Goal: Find specific page/section

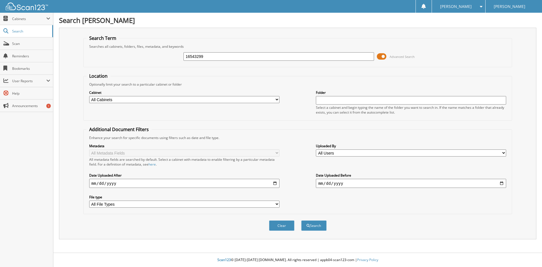
type input "16543299"
click at [301, 220] on button "Search" at bounding box center [313, 225] width 25 height 10
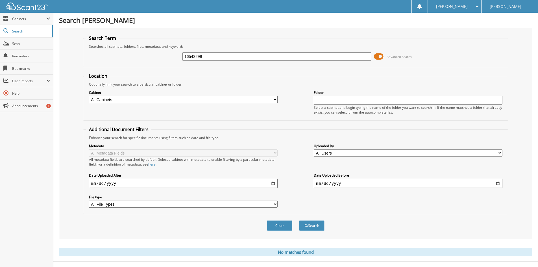
click at [219, 57] on input "16543299" at bounding box center [276, 56] width 189 height 8
click at [207, 59] on input "16543299" at bounding box center [276, 56] width 189 height 8
type input "16539902"
click at [299, 220] on button "Search" at bounding box center [311, 225] width 25 height 10
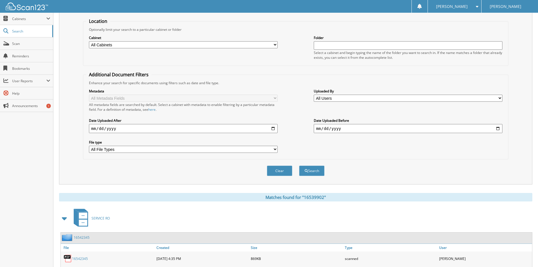
scroll to position [80, 0]
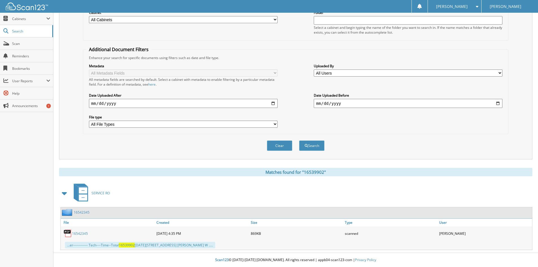
click at [81, 229] on div "16542345" at bounding box center [108, 233] width 94 height 11
click at [82, 232] on link "16542345" at bounding box center [80, 233] width 16 height 5
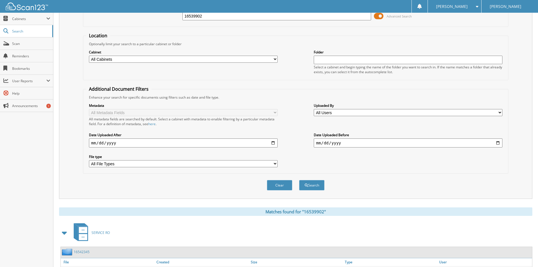
scroll to position [0, 0]
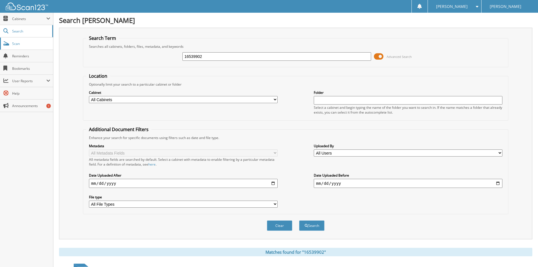
click at [36, 46] on link "Scan" at bounding box center [26, 44] width 53 height 12
